Goal: Transaction & Acquisition: Purchase product/service

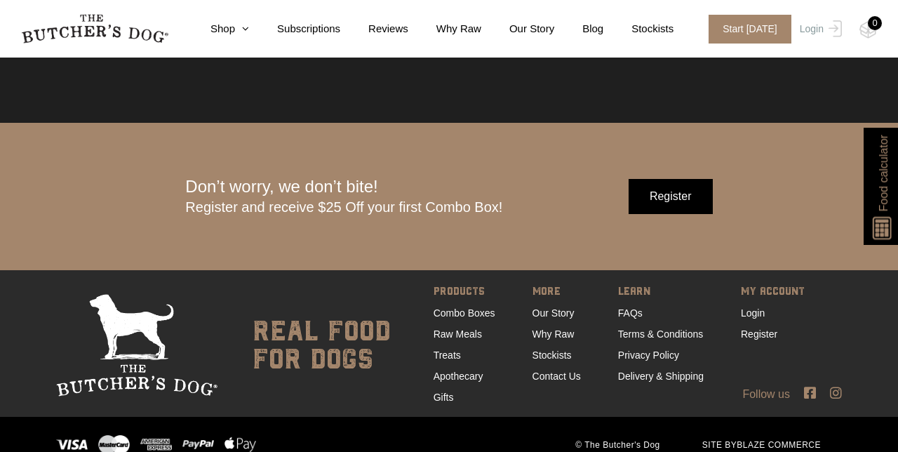
scroll to position [4274, 0]
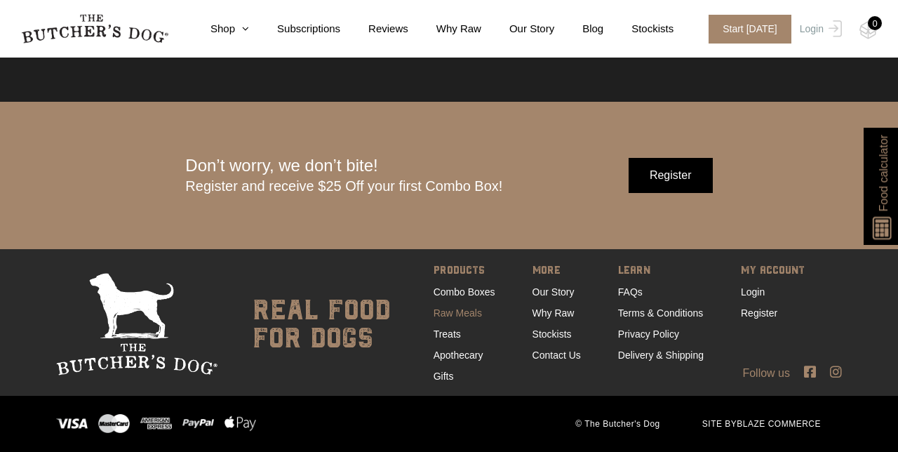
click at [455, 310] on link "Raw Meals" at bounding box center [458, 312] width 48 height 11
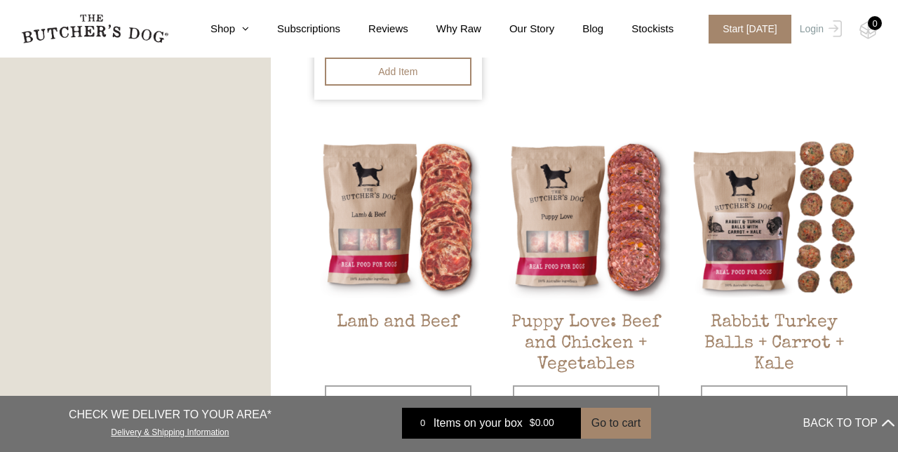
scroll to position [1095, 0]
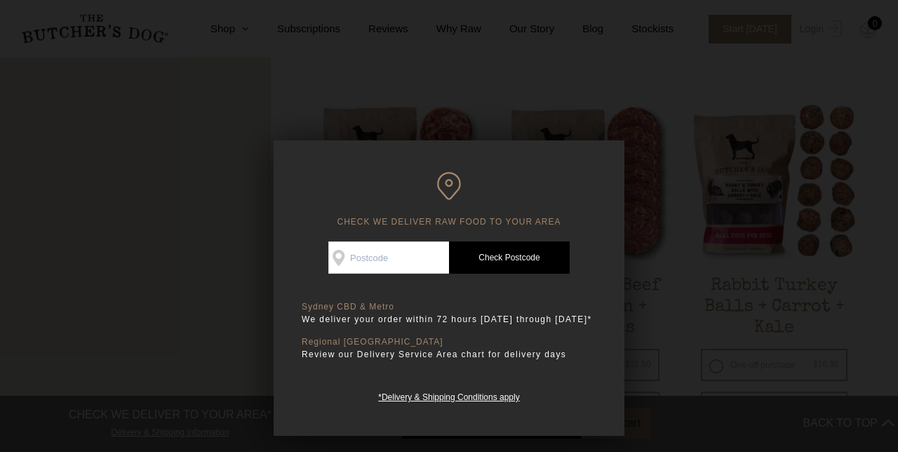
click at [387, 258] on input "Check Availability At" at bounding box center [388, 257] width 121 height 32
type input "2076"
click at [491, 257] on link "Check Postcode" at bounding box center [509, 257] width 121 height 32
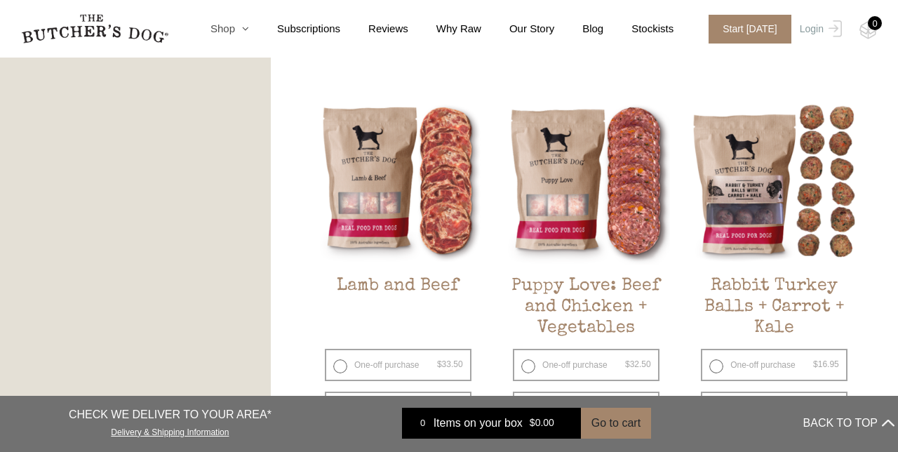
click at [243, 26] on icon at bounding box center [242, 28] width 14 height 11
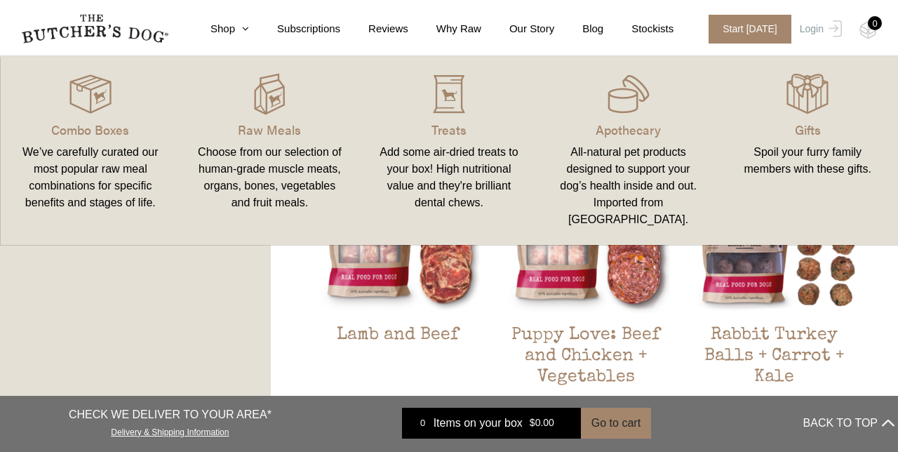
click at [88, 171] on div "We’ve carefully curated our most popular raw meal combinations for specific ben…" at bounding box center [91, 177] width 146 height 67
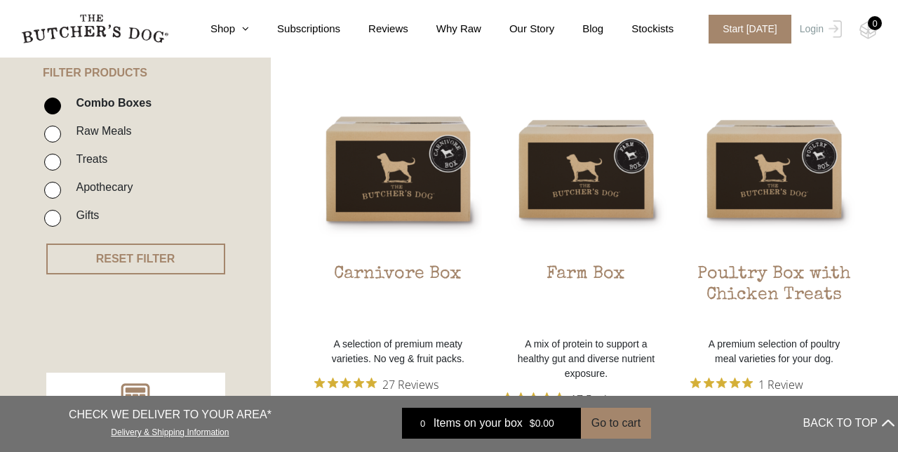
scroll to position [339, 0]
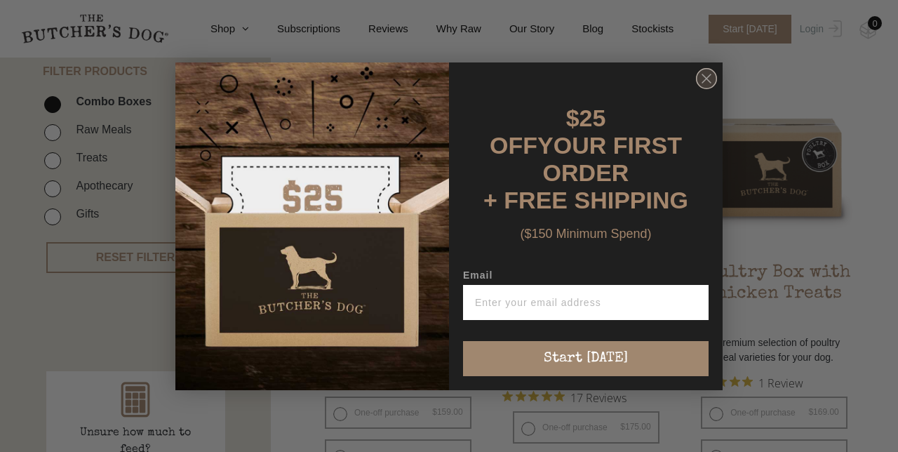
click at [707, 83] on icon "Close dialog" at bounding box center [706, 78] width 8 height 8
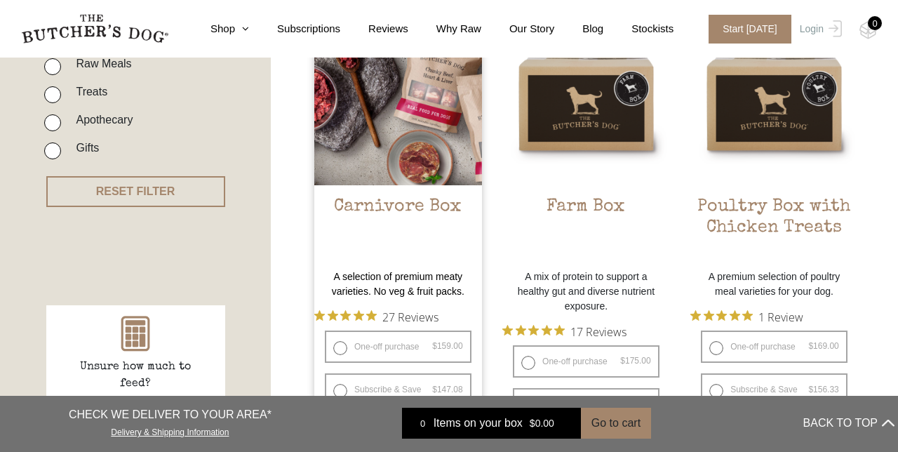
scroll to position [425, 0]
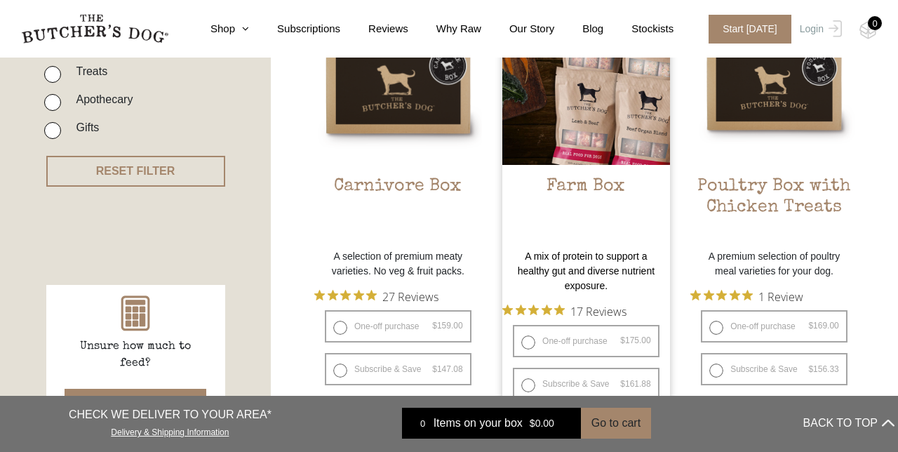
click at [584, 114] on img at bounding box center [586, 81] width 168 height 168
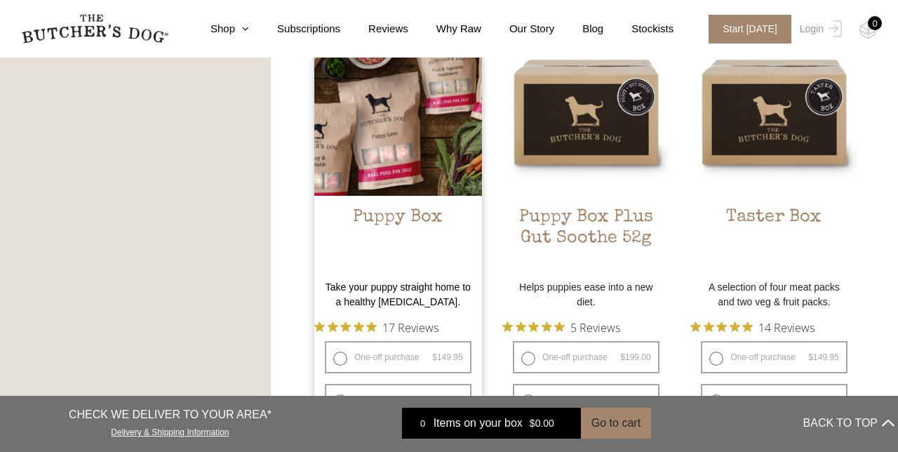
scroll to position [848, 0]
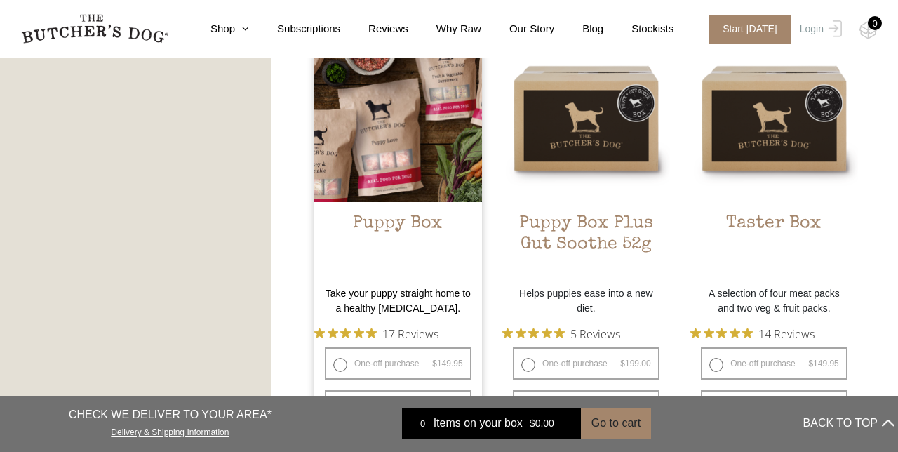
click at [392, 161] on img at bounding box center [398, 118] width 168 height 168
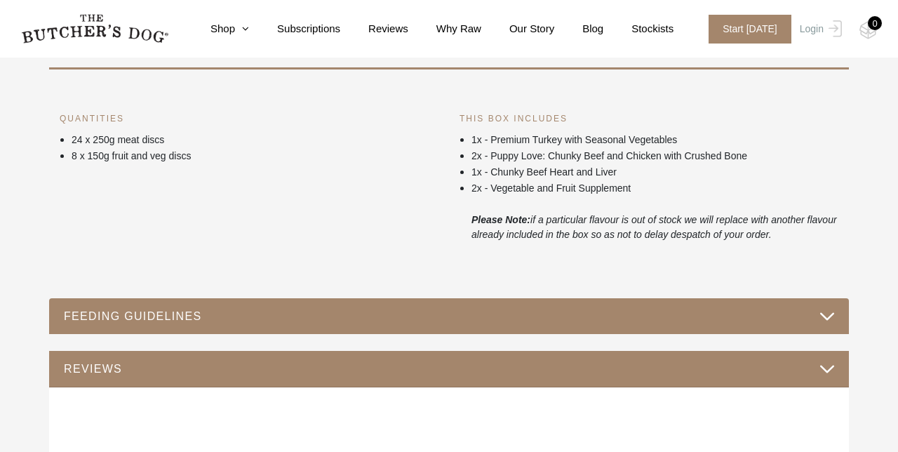
scroll to position [604, 0]
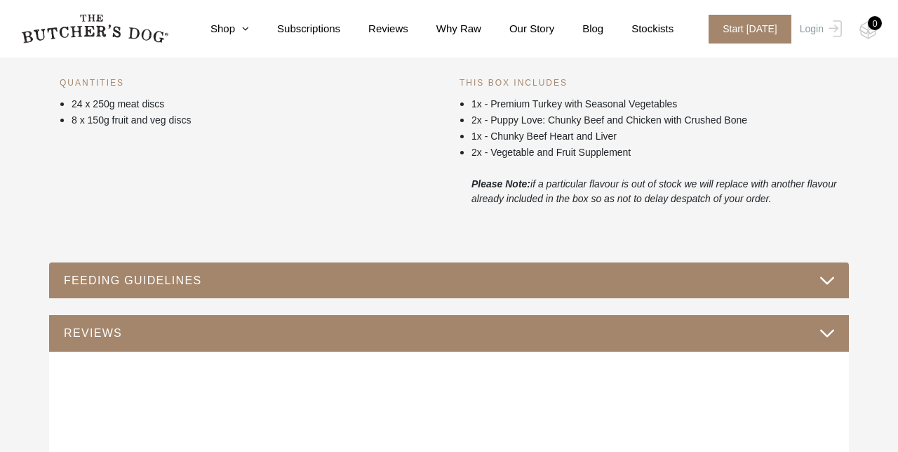
click at [244, 273] on button "FEEDING GUIDELINES" at bounding box center [449, 280] width 772 height 19
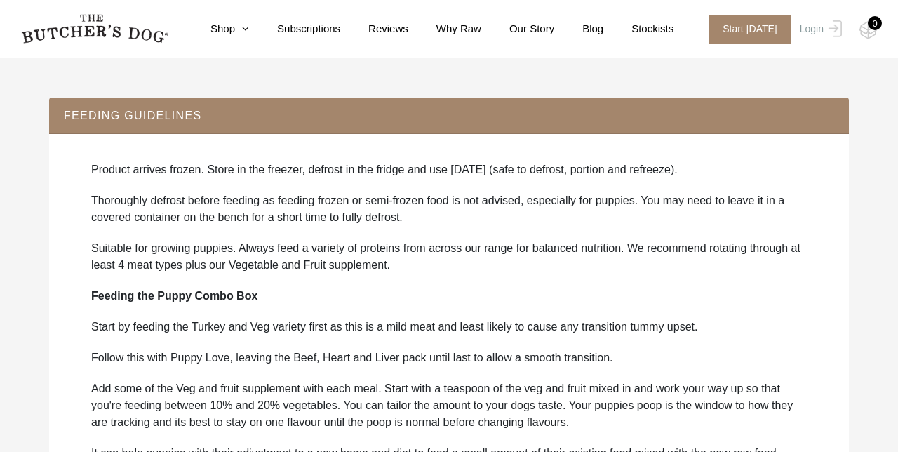
scroll to position [0, 0]
